Goal: Find specific page/section: Find specific page/section

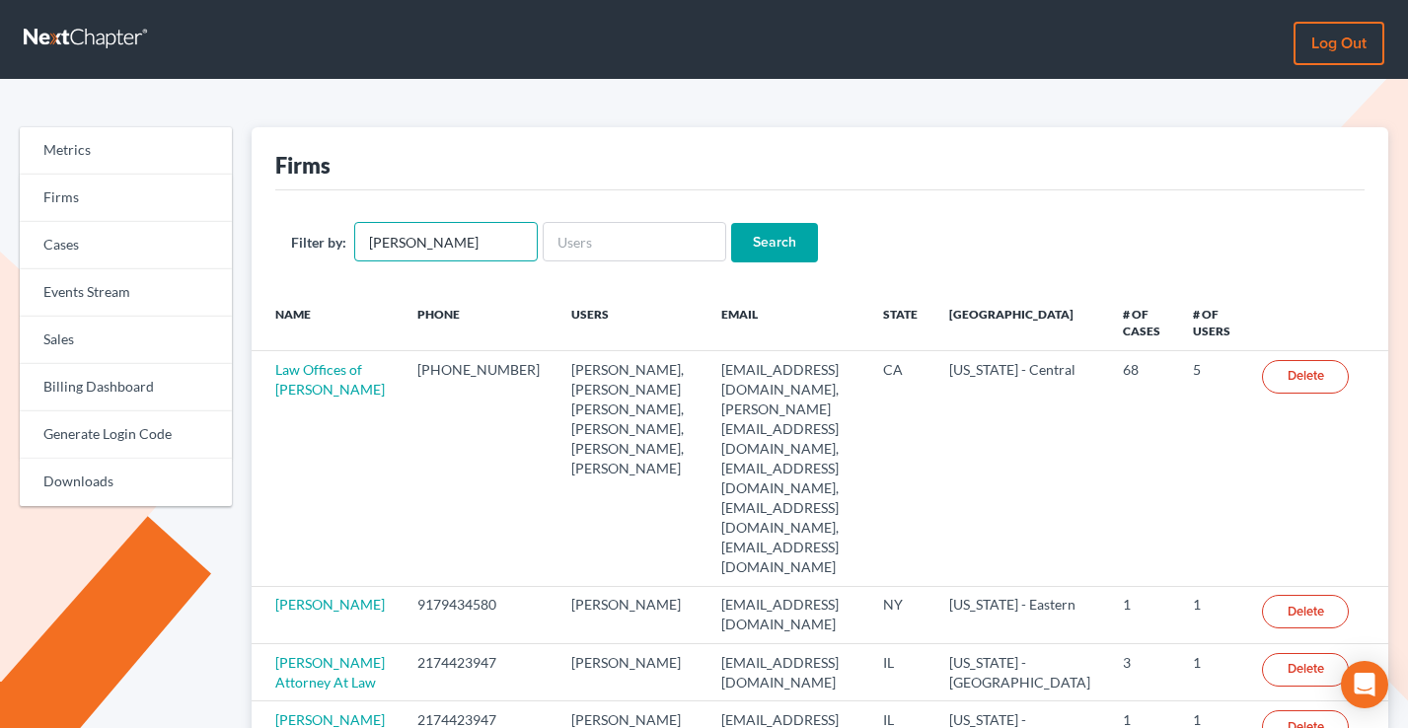
click at [442, 244] on input "[PERSON_NAME]" at bounding box center [445, 241] width 183 height 39
drag, startPoint x: 340, startPoint y: 173, endPoint x: 266, endPoint y: 166, distance: 74.3
click at [266, 166] on div "Firms Filter by: Search Name Phone Users Email State Primary District # of Case…" at bounding box center [820, 495] width 1137 height 737
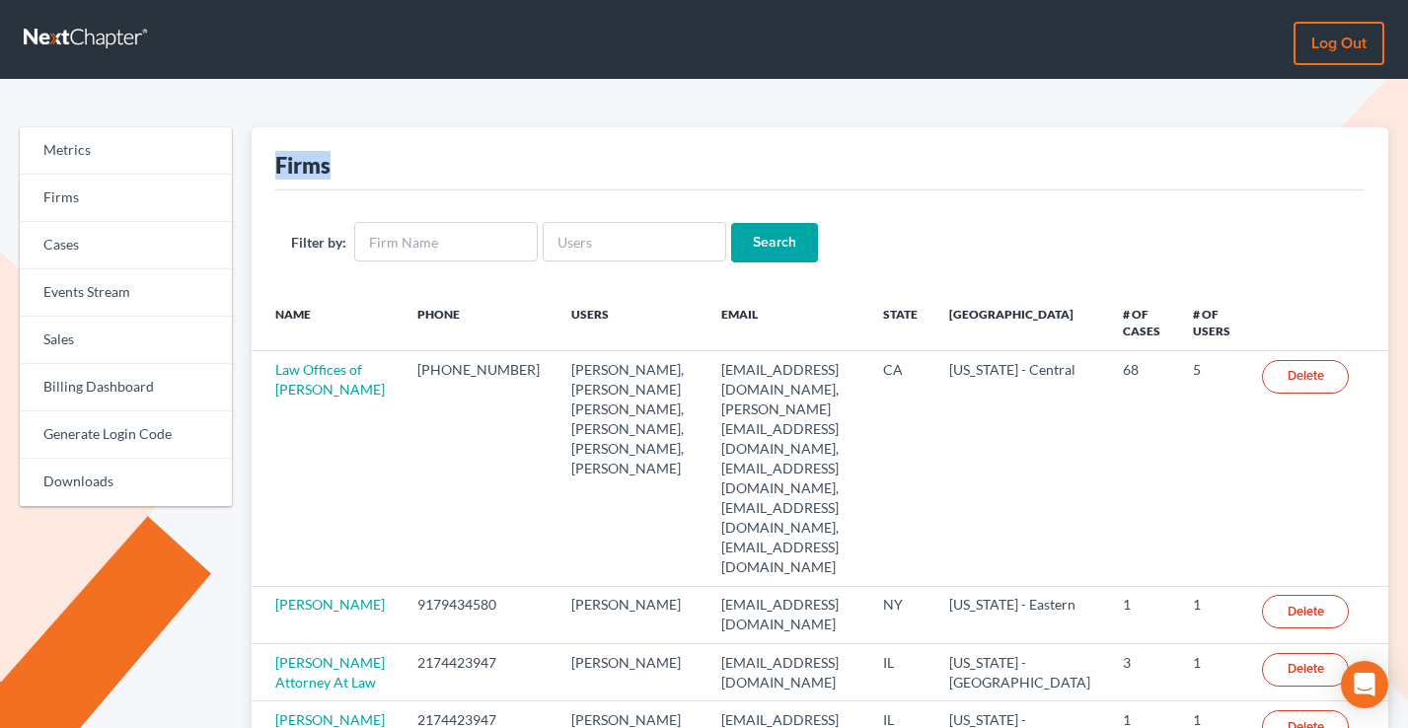
click at [266, 166] on div "Firms Filter by: Search Name Phone Users Email State Primary District # of Case…" at bounding box center [820, 495] width 1137 height 737
click at [392, 238] on input "text" at bounding box center [445, 241] width 183 height 39
click at [558, 240] on input "text" at bounding box center [634, 241] width 183 height 39
paste input "[EMAIL_ADDRESS][PERSON_NAME][DOMAIN_NAME]"
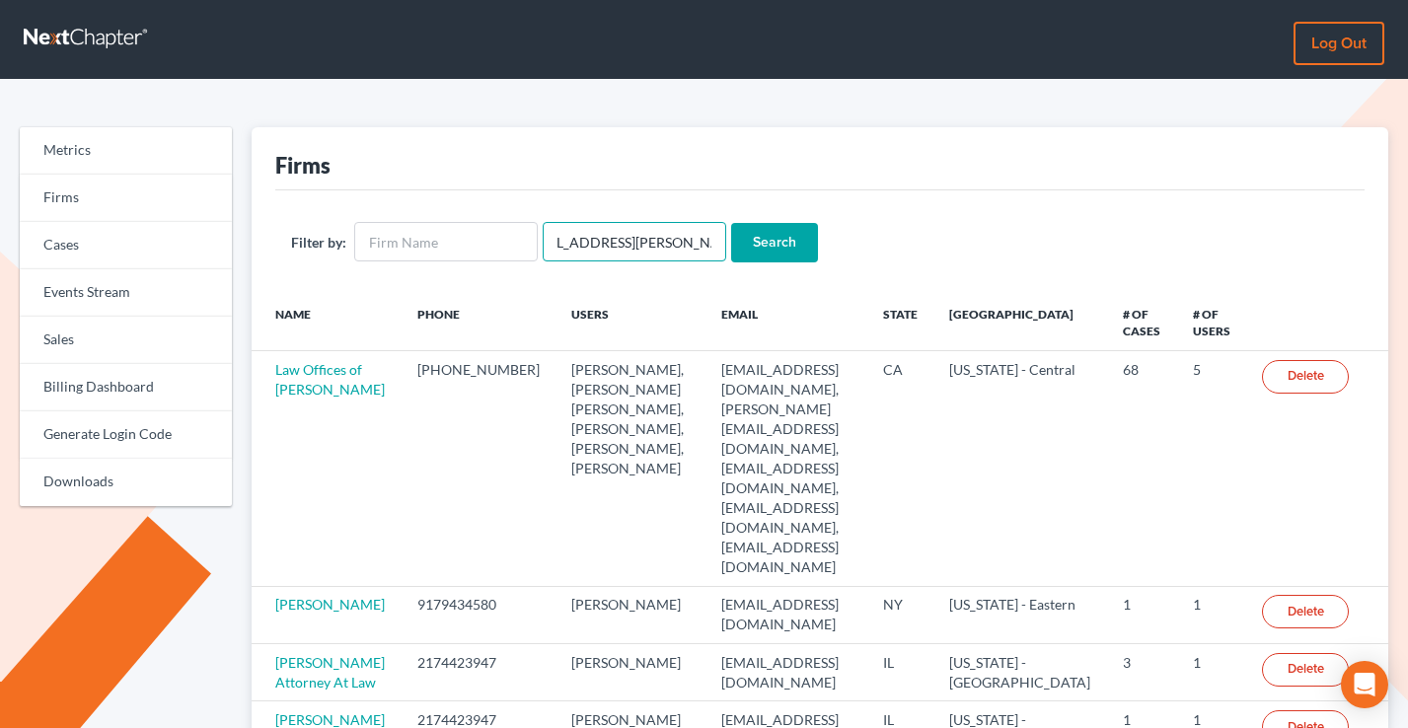
type input "[EMAIL_ADDRESS][PERSON_NAME][DOMAIN_NAME]"
click at [731, 223] on input "Search" at bounding box center [774, 242] width 87 height 39
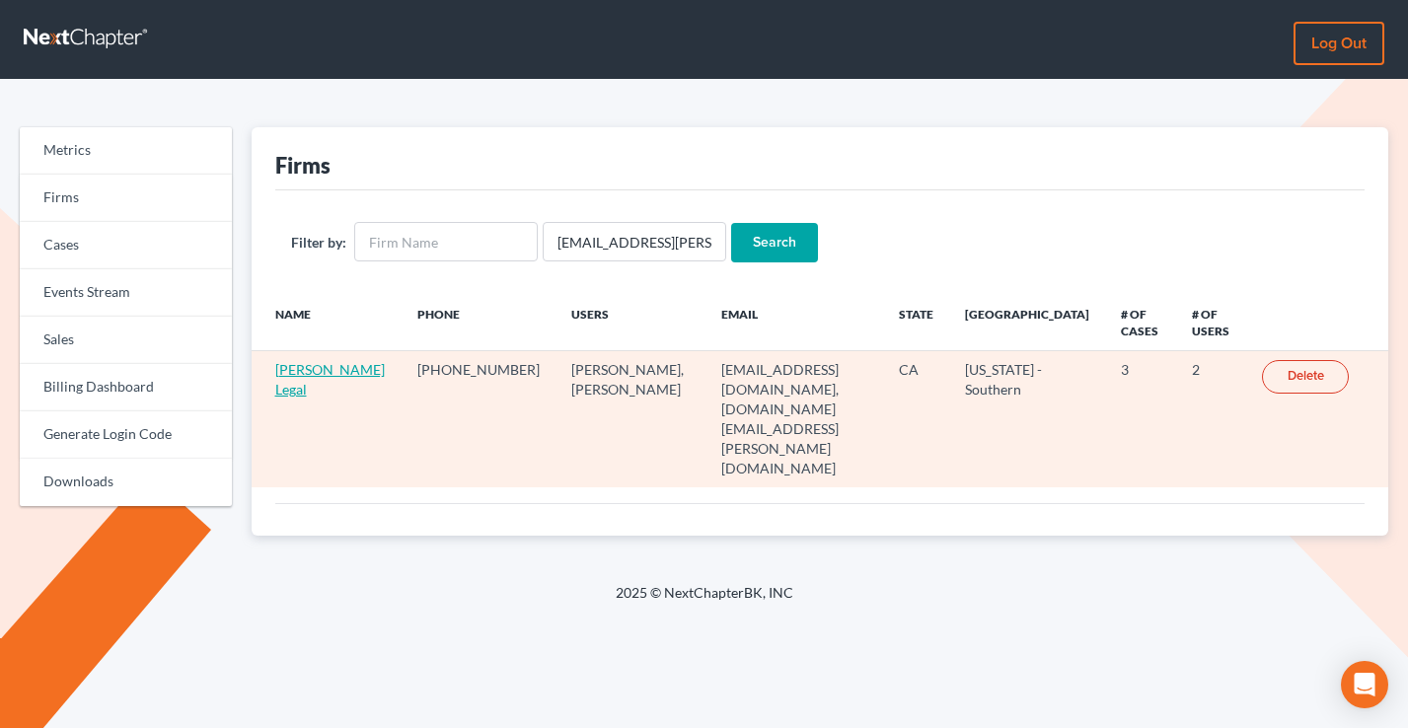
click at [287, 388] on link "[PERSON_NAME] Legal" at bounding box center [329, 379] width 109 height 36
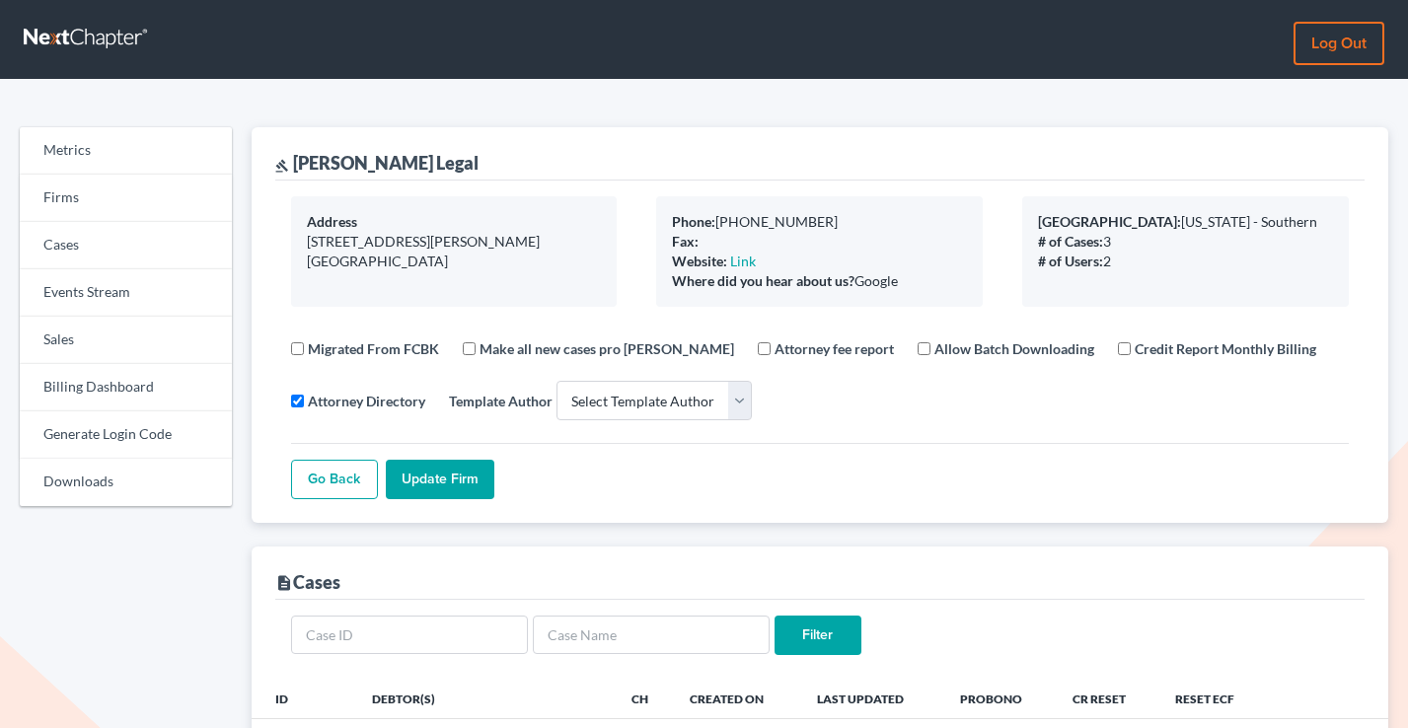
select select
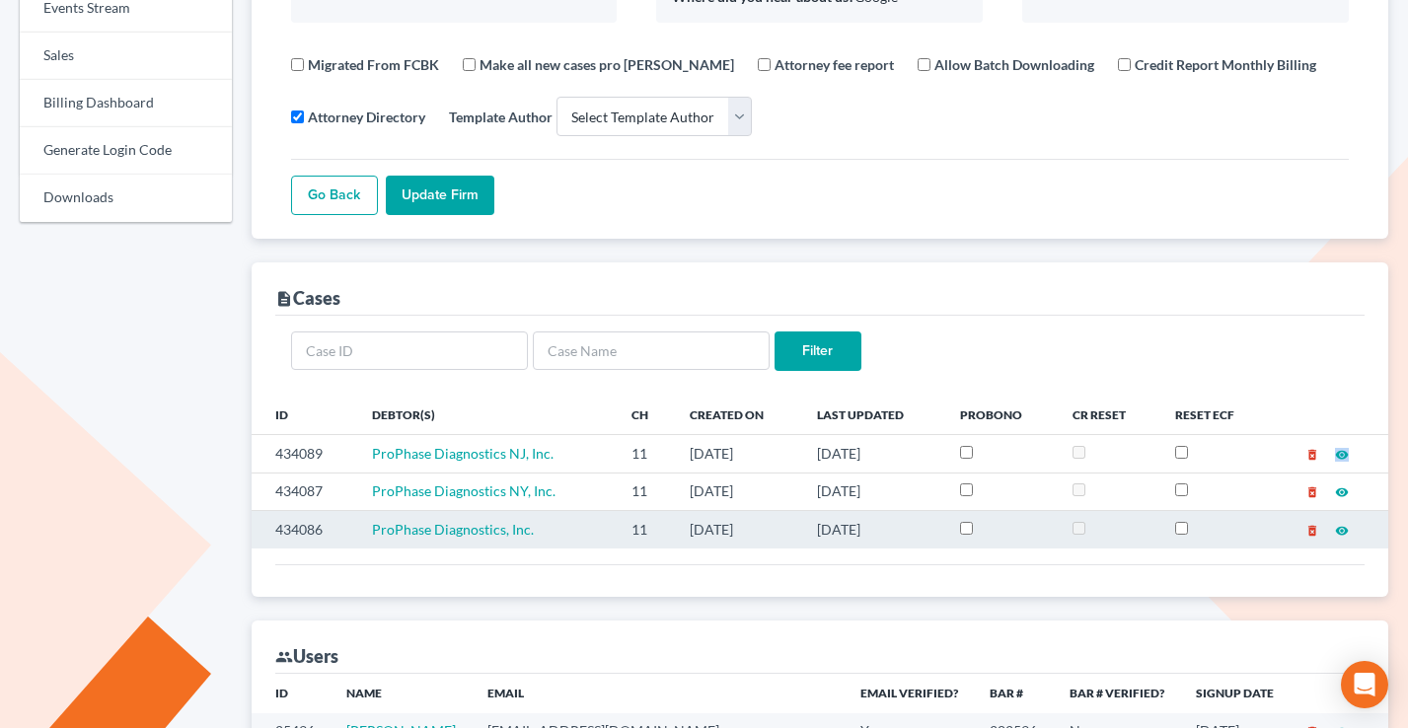
scroll to position [131, 0]
